Goal: Navigation & Orientation: Go to known website

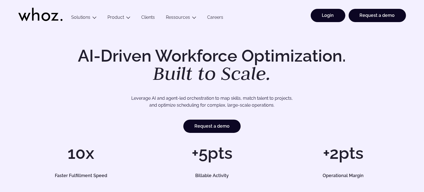
click at [320, 14] on link "Login" at bounding box center [327, 15] width 35 height 13
click at [332, 15] on link "Login" at bounding box center [327, 15] width 35 height 13
